Goal: Information Seeking & Learning: Learn about a topic

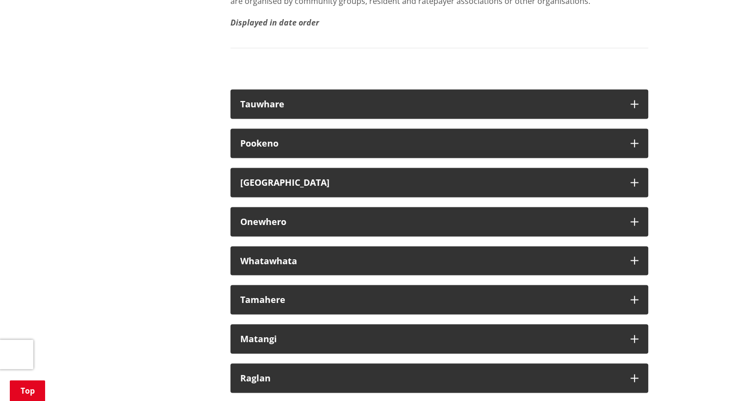
scroll to position [5497, 0]
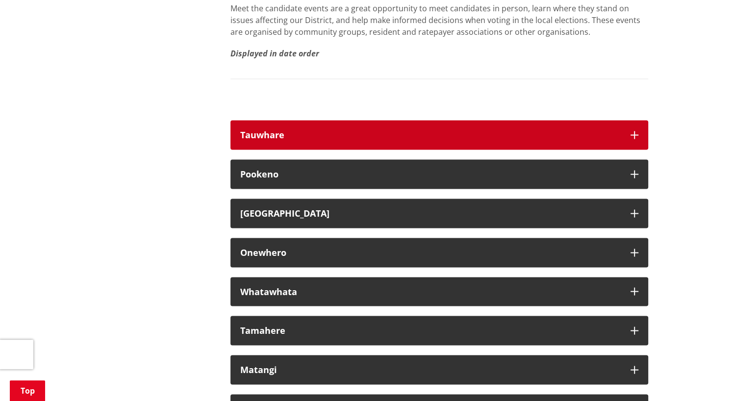
click at [637, 139] on icon "button" at bounding box center [634, 135] width 8 height 8
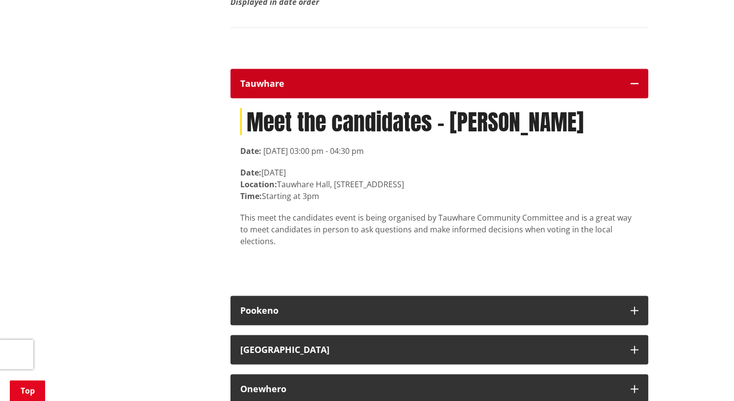
scroll to position [5651, 0]
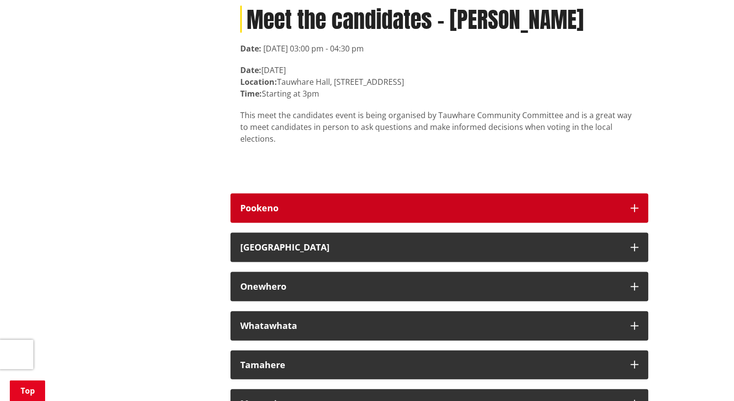
click at [635, 212] on icon "button" at bounding box center [634, 208] width 8 height 8
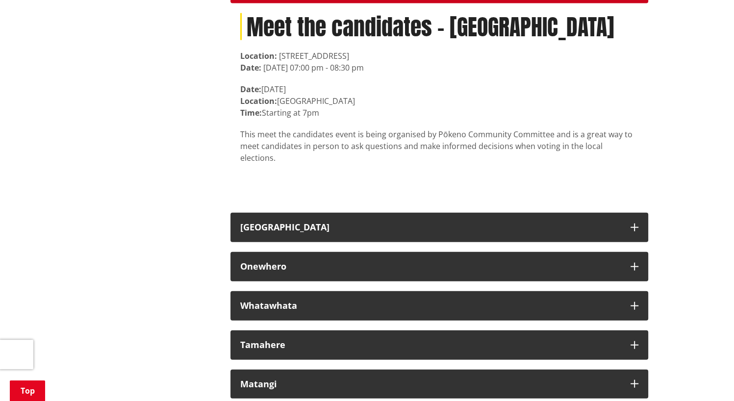
scroll to position [5871, 0]
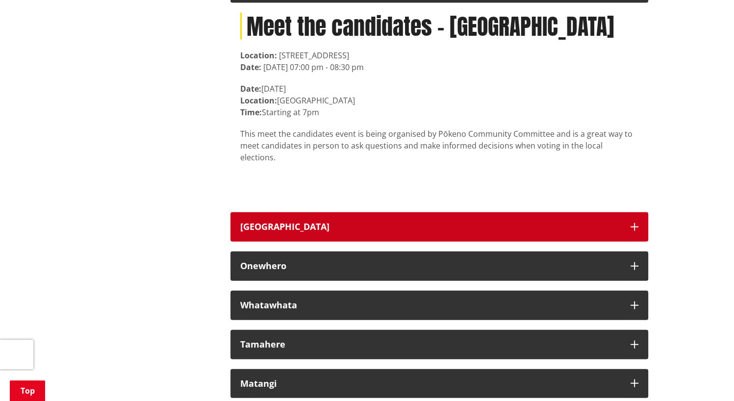
click at [636, 227] on icon "button" at bounding box center [634, 227] width 8 height 8
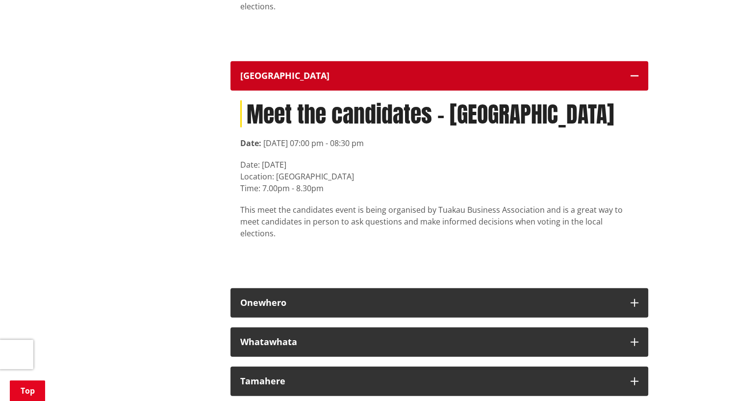
scroll to position [6022, 0]
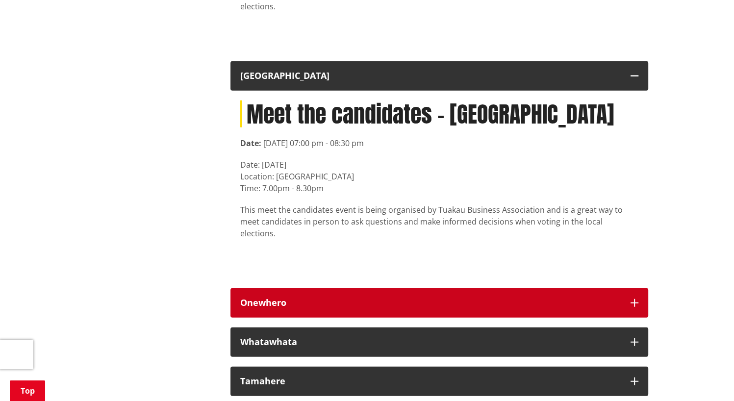
click at [634, 299] on icon "button" at bounding box center [634, 303] width 8 height 8
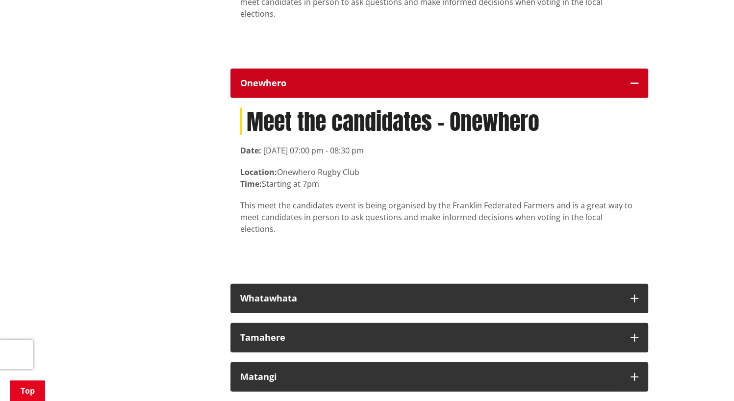
scroll to position [6241, 0]
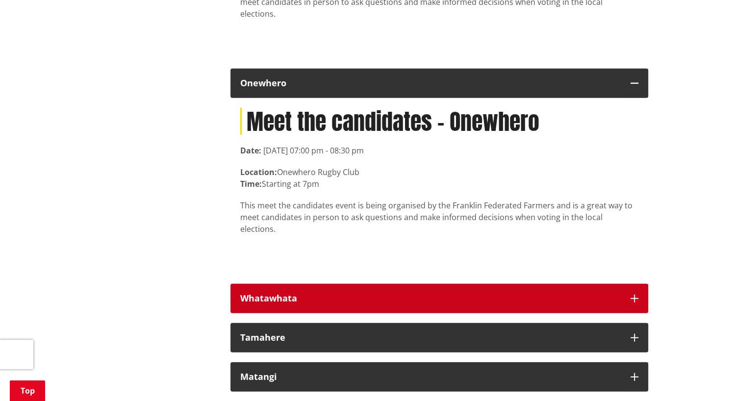
click at [635, 295] on icon "button" at bounding box center [634, 299] width 8 height 8
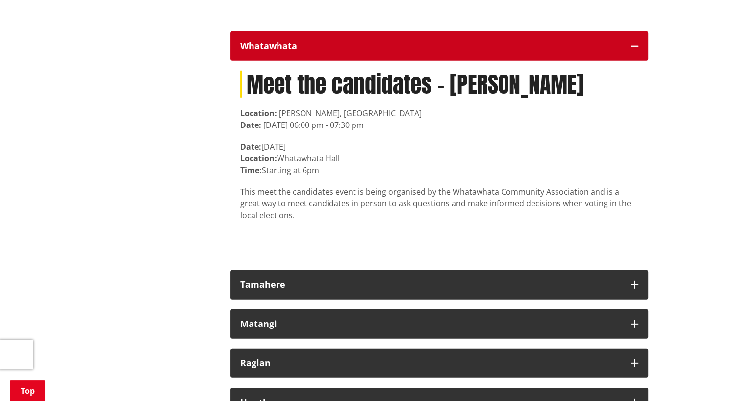
scroll to position [6494, 0]
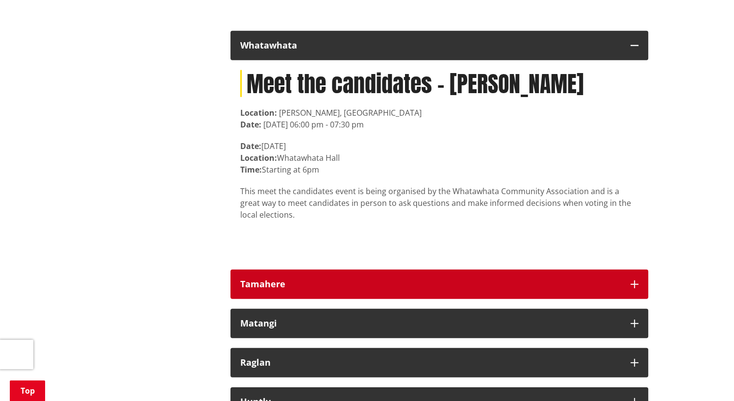
click at [637, 280] on icon "button" at bounding box center [634, 284] width 8 height 8
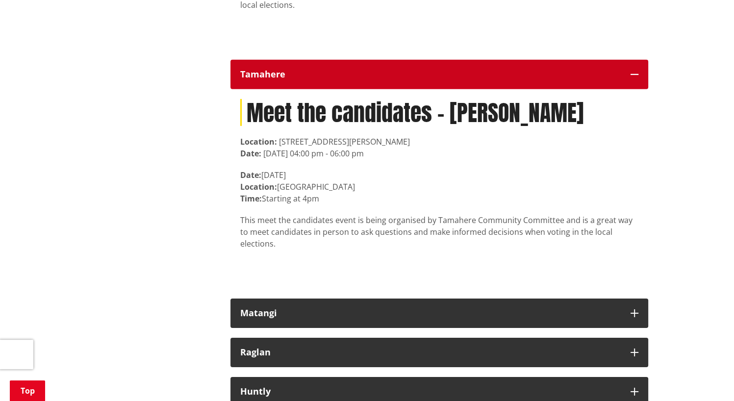
scroll to position [6714, 0]
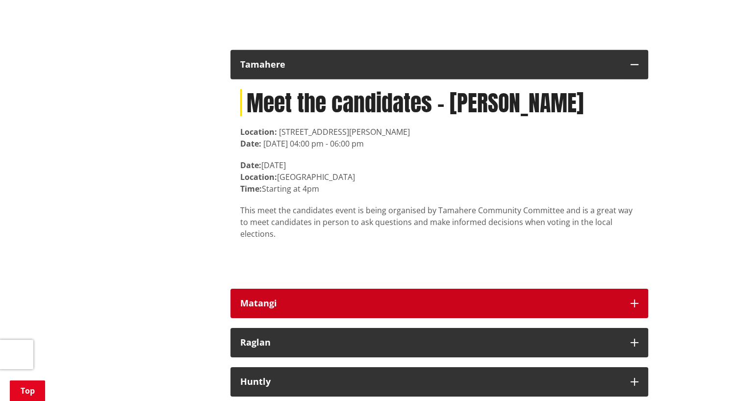
click at [635, 299] on icon "button" at bounding box center [634, 303] width 8 height 8
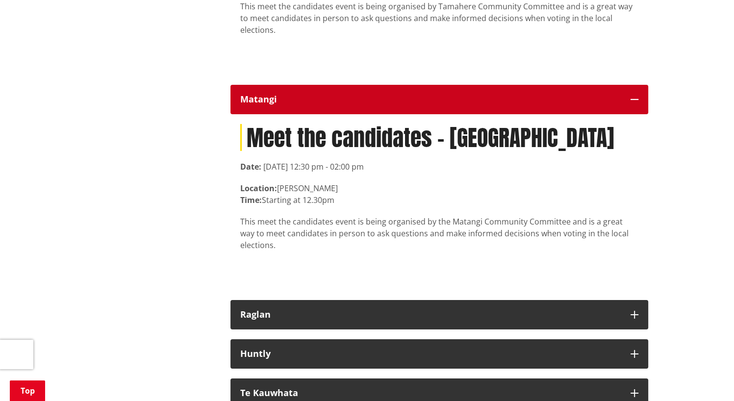
scroll to position [6919, 0]
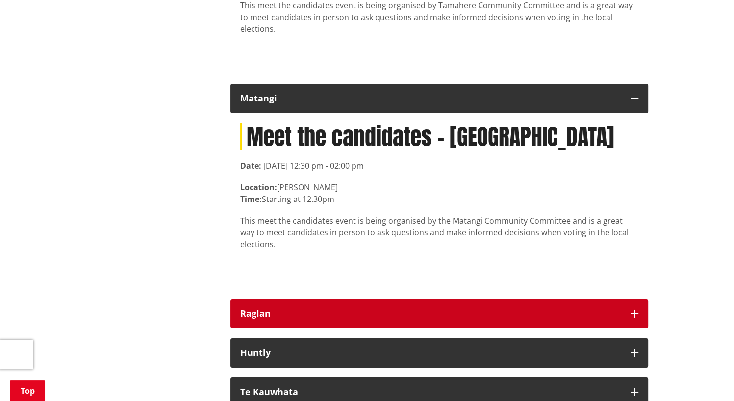
click at [633, 310] on icon "button" at bounding box center [634, 314] width 8 height 8
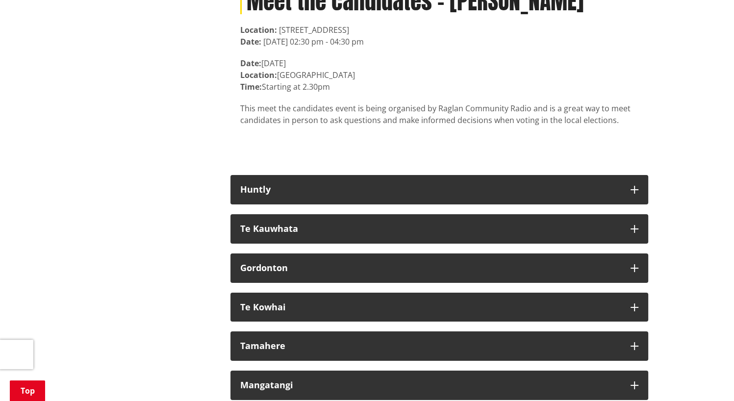
scroll to position [7271, 0]
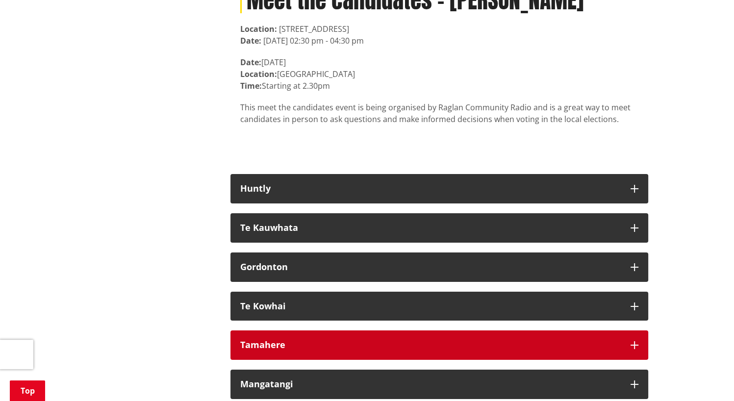
click at [639, 330] on button "Tamahere" at bounding box center [439, 344] width 418 height 29
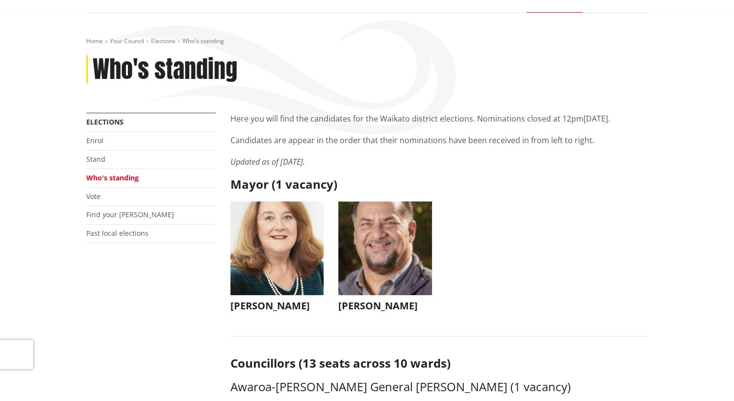
scroll to position [0, 0]
